Goal: Find specific page/section: Find specific page/section

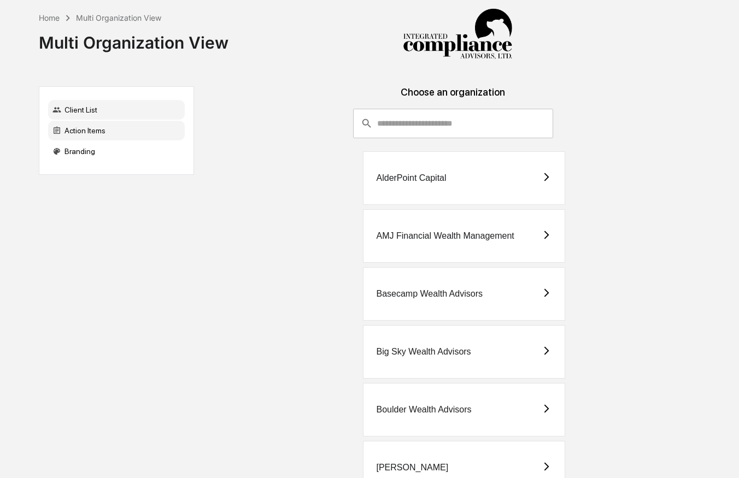
click at [111, 132] on div "Action Items" at bounding box center [116, 131] width 137 height 20
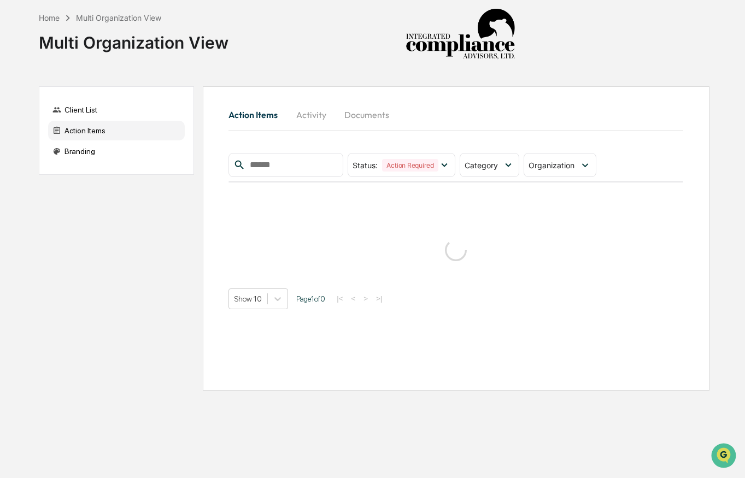
click at [312, 113] on button "Activity" at bounding box center [311, 115] width 49 height 26
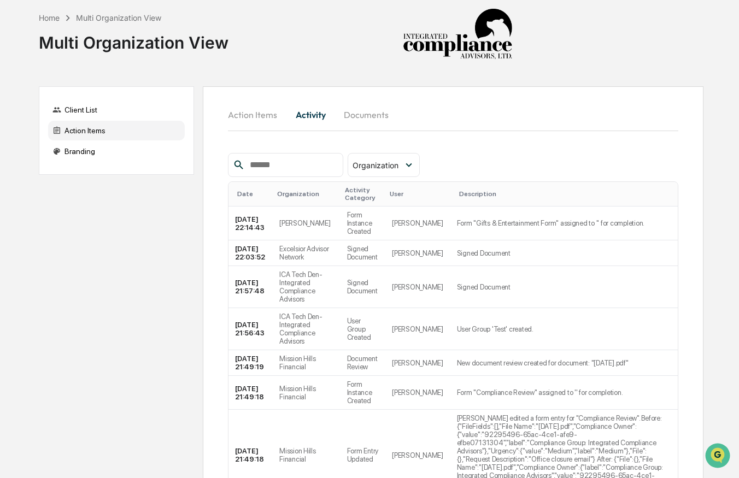
click at [119, 130] on div "Action Items" at bounding box center [116, 131] width 137 height 20
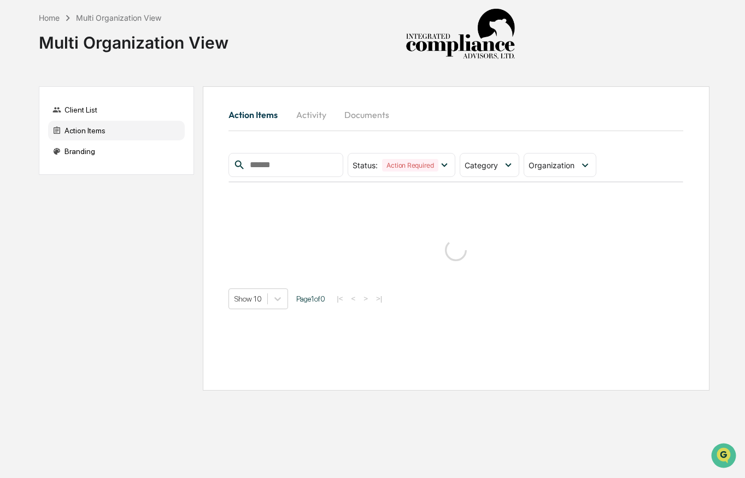
click at [322, 118] on button "Activity" at bounding box center [311, 115] width 49 height 26
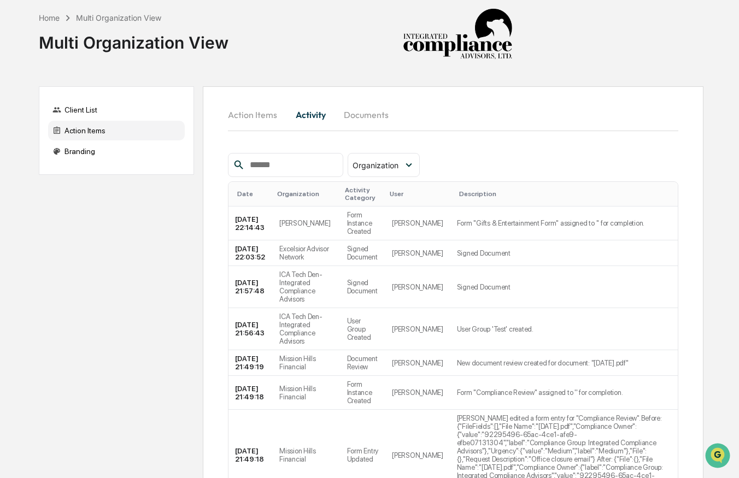
click at [262, 112] on button "Action Items" at bounding box center [257, 115] width 58 height 26
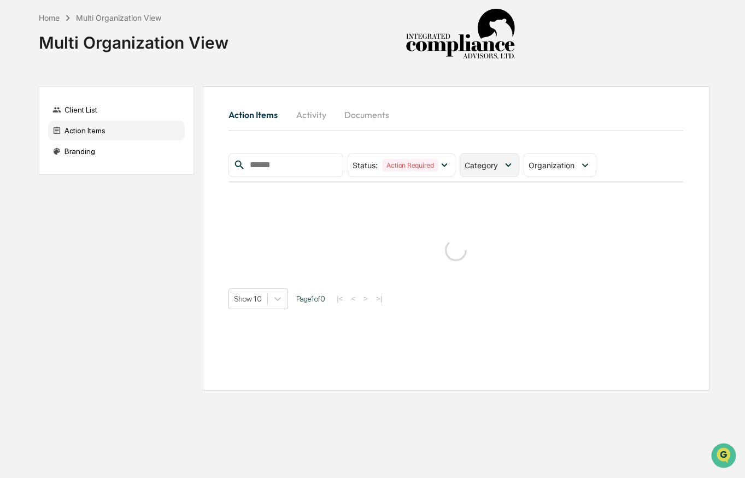
click at [503, 168] on div "Category" at bounding box center [490, 165] width 60 height 24
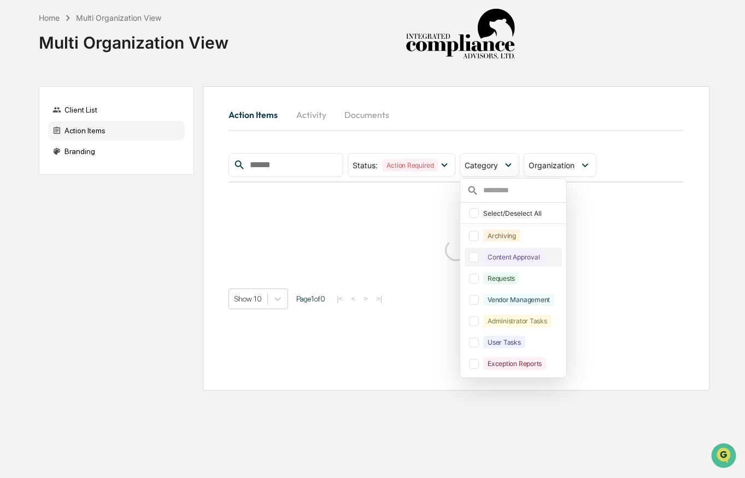
click at [478, 256] on div at bounding box center [474, 258] width 10 height 10
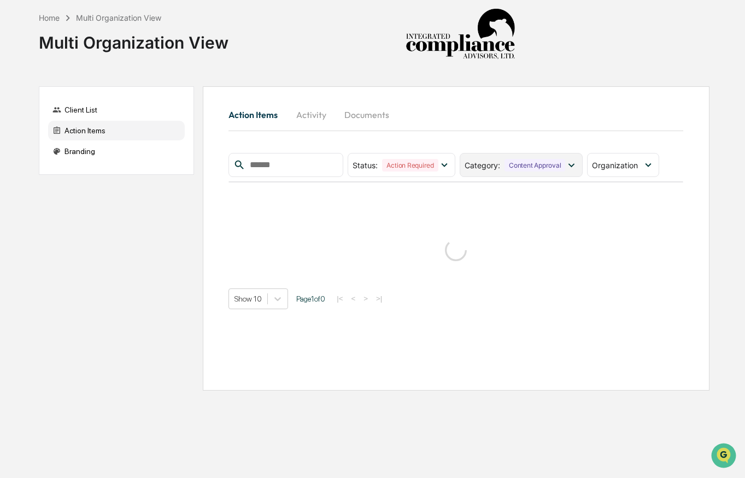
click at [577, 165] on icon at bounding box center [571, 165] width 12 height 12
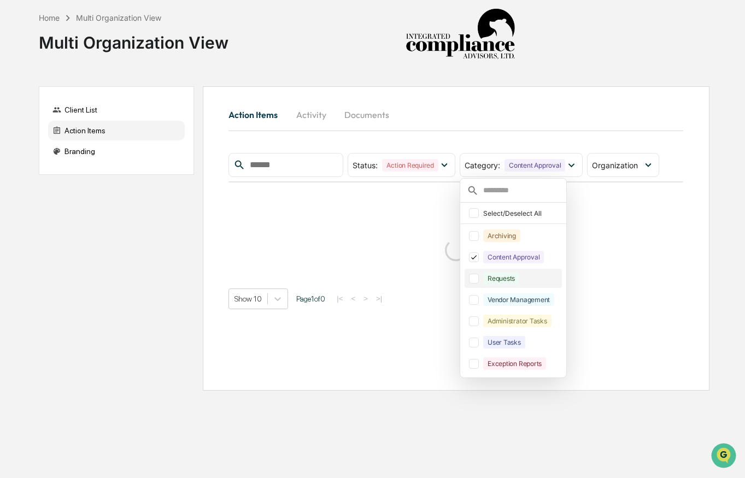
click at [475, 277] on div at bounding box center [474, 279] width 10 height 10
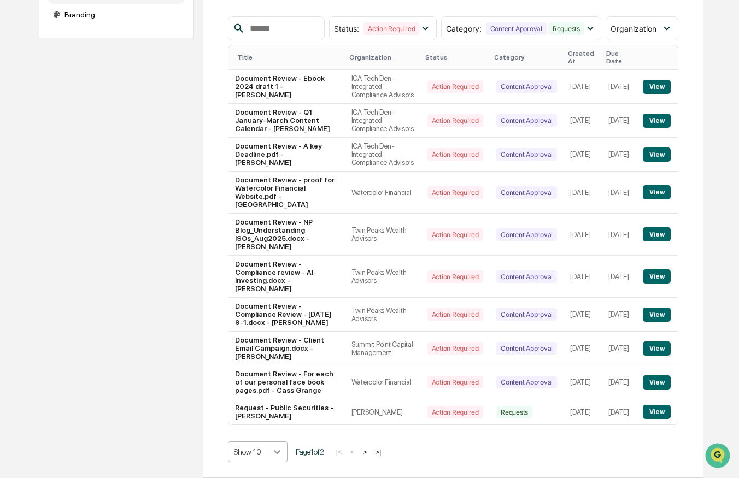
scroll to position [283, 0]
click at [279, 454] on body "Home Multi Organization View Multi Organization View Client List Action Items B…" at bounding box center [369, 170] width 739 height 615
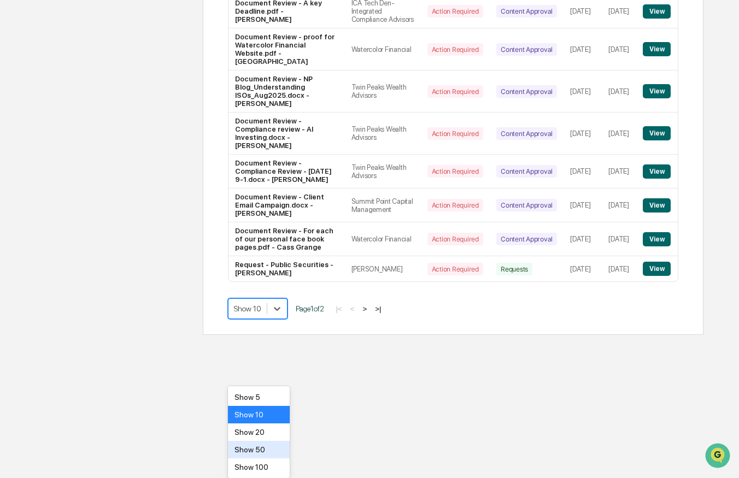
click at [272, 453] on div "Show 50" at bounding box center [259, 449] width 62 height 17
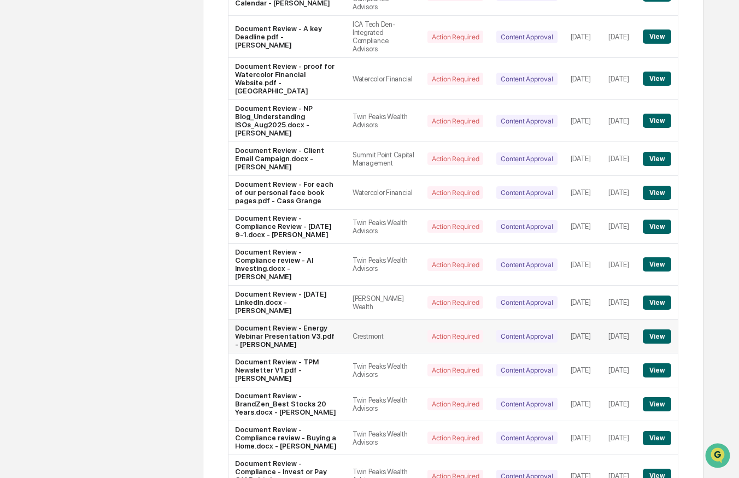
scroll to position [274, 0]
